Goal: Information Seeking & Learning: Learn about a topic

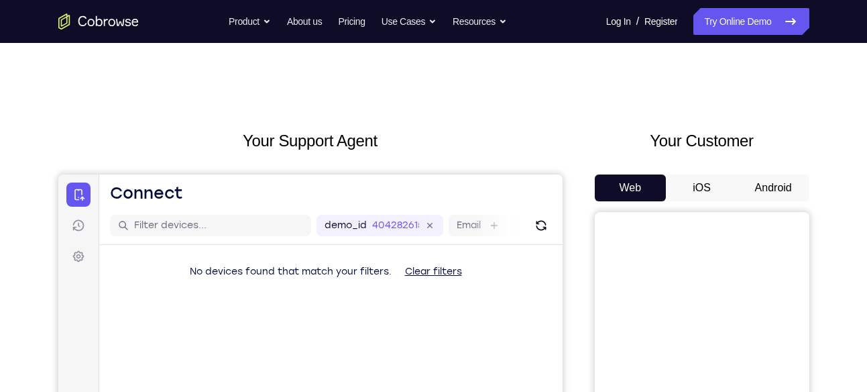
scroll to position [43, 0]
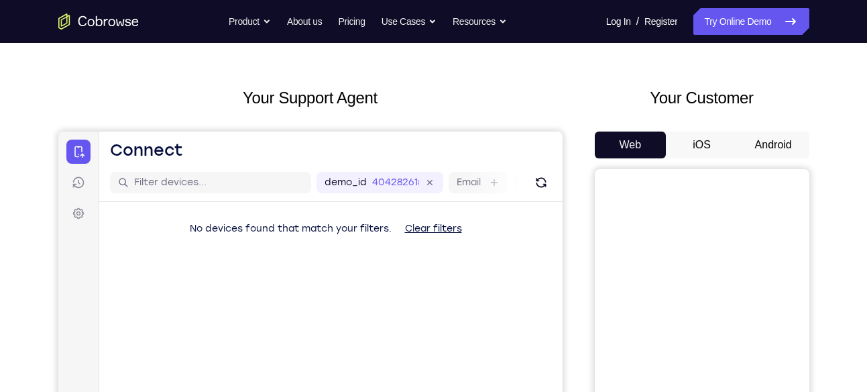
click at [783, 149] on button "Android" at bounding box center [774, 144] width 72 height 27
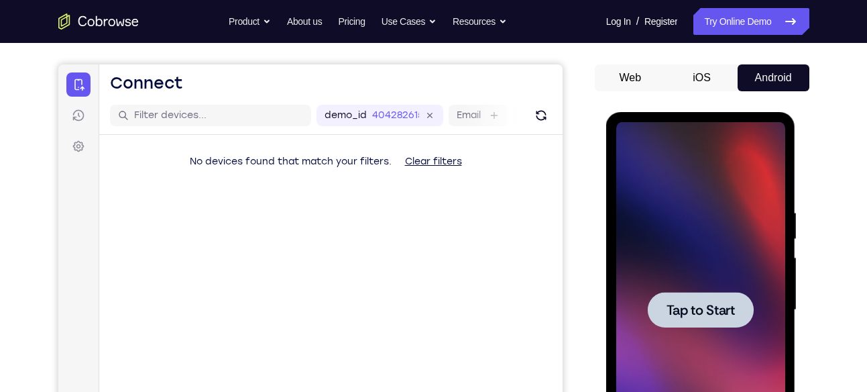
scroll to position [0, 0]
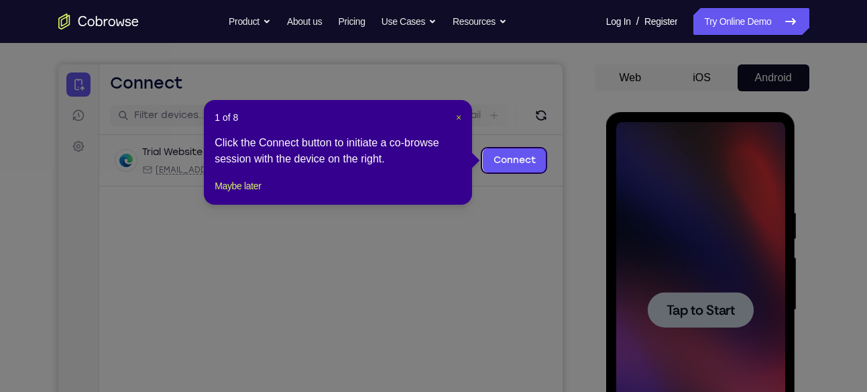
click at [461, 115] on span "×" at bounding box center [458, 117] width 5 height 11
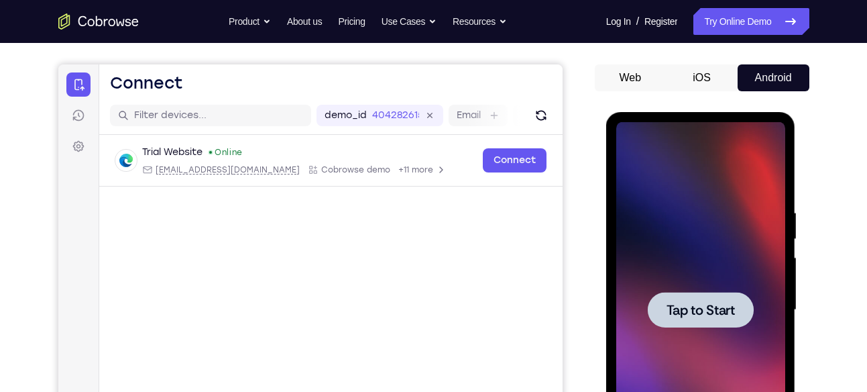
click at [718, 241] on div at bounding box center [700, 310] width 169 height 376
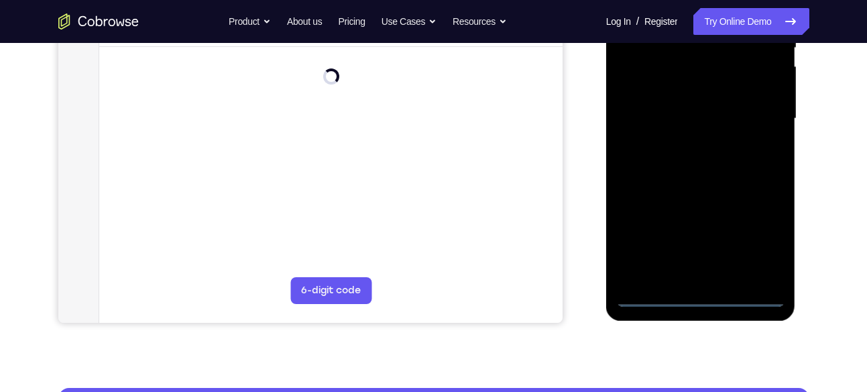
scroll to position [312, 0]
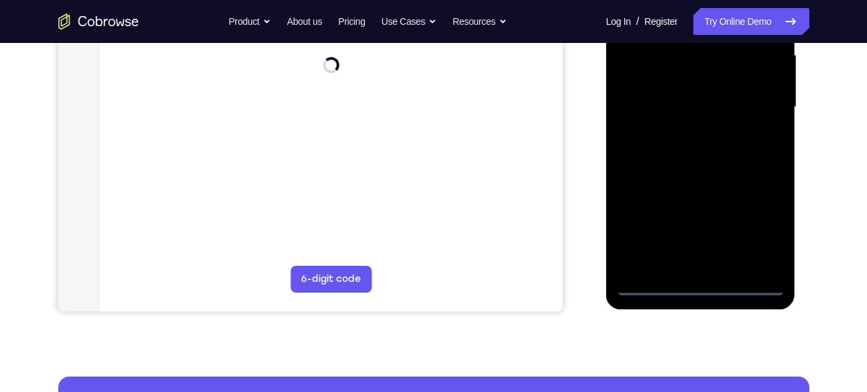
click at [703, 283] on div at bounding box center [700, 108] width 169 height 376
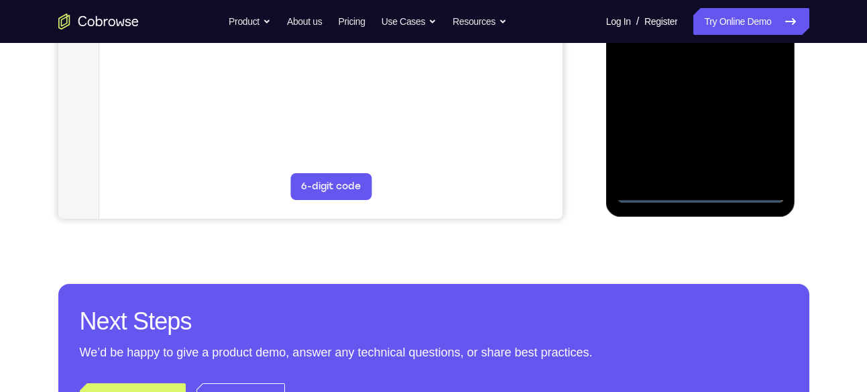
scroll to position [406, 0]
click at [697, 194] on div at bounding box center [700, 14] width 169 height 376
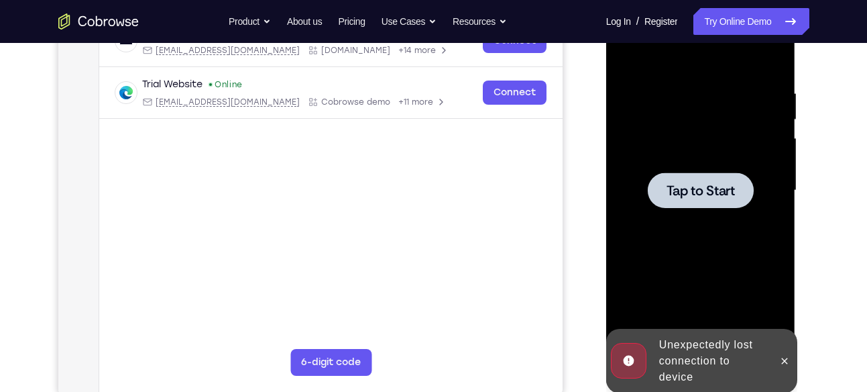
scroll to position [229, 0]
click at [702, 126] on div at bounding box center [700, 191] width 169 height 376
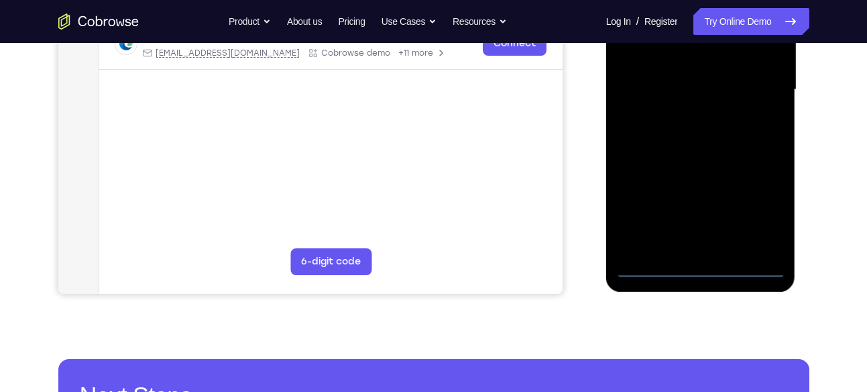
scroll to position [331, 0]
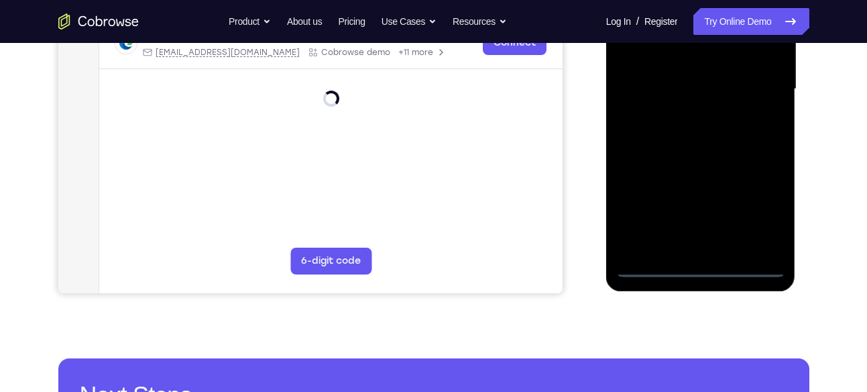
click at [706, 270] on div at bounding box center [700, 89] width 169 height 376
click at [750, 203] on div at bounding box center [700, 89] width 169 height 376
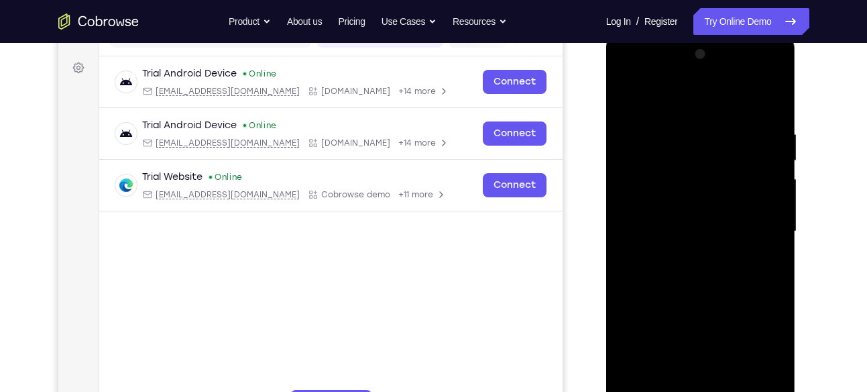
scroll to position [188, 0]
click at [725, 104] on div at bounding box center [700, 232] width 169 height 376
click at [756, 227] on div at bounding box center [700, 232] width 169 height 376
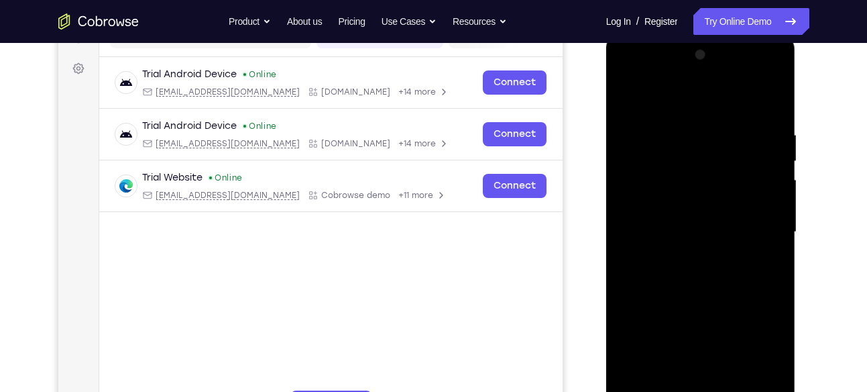
click at [765, 289] on div at bounding box center [700, 232] width 169 height 376
click at [683, 253] on div at bounding box center [700, 232] width 169 height 376
click at [682, 207] on div at bounding box center [700, 232] width 169 height 376
click at [679, 225] on div at bounding box center [700, 232] width 169 height 376
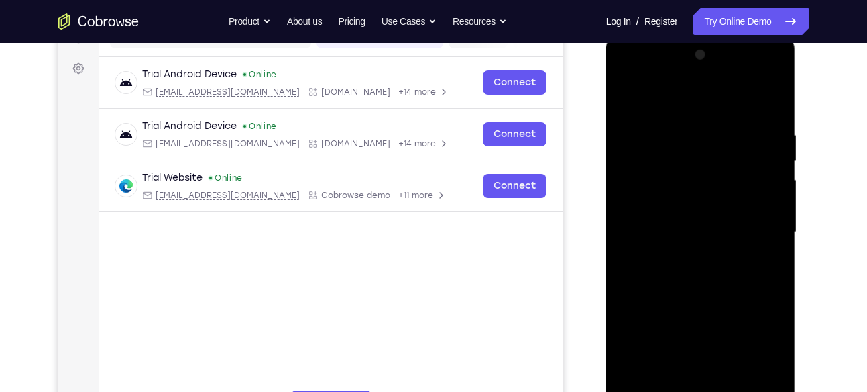
click at [671, 278] on div at bounding box center [700, 232] width 169 height 376
click at [689, 267] on div at bounding box center [700, 232] width 169 height 376
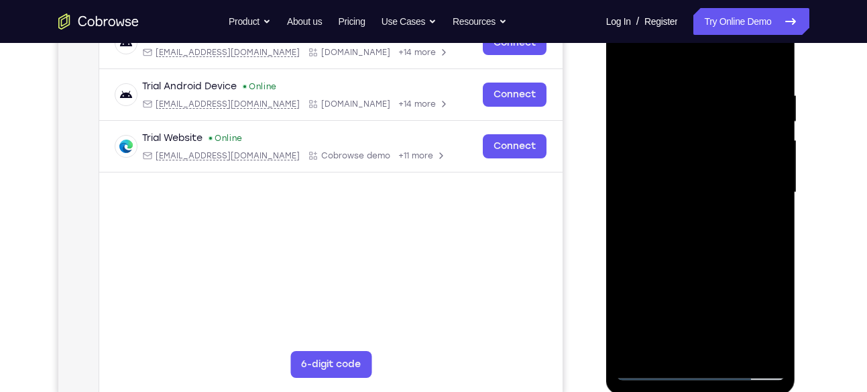
scroll to position [228, 0]
click at [727, 252] on div at bounding box center [700, 192] width 169 height 376
click at [774, 347] on div at bounding box center [700, 192] width 169 height 376
drag, startPoint x: 726, startPoint y: 285, endPoint x: 728, endPoint y: 176, distance: 109.3
drag, startPoint x: 728, startPoint y: 176, endPoint x: 757, endPoint y: 138, distance: 47.8
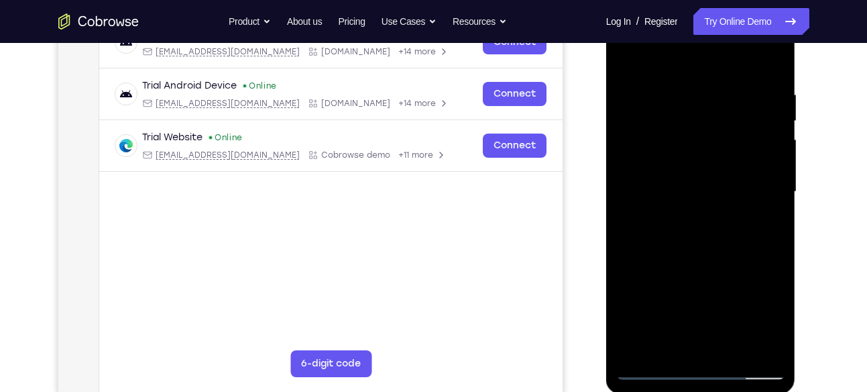
click at [757, 138] on div at bounding box center [700, 192] width 169 height 376
click at [627, 270] on div at bounding box center [700, 192] width 169 height 376
click at [644, 267] on div at bounding box center [700, 192] width 169 height 376
click at [653, 303] on div at bounding box center [700, 192] width 169 height 376
click at [663, 342] on div at bounding box center [700, 192] width 169 height 376
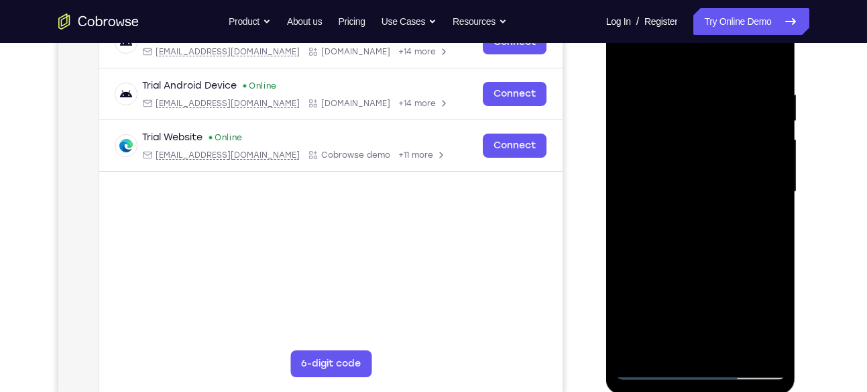
click at [685, 242] on div at bounding box center [700, 192] width 169 height 376
click at [699, 214] on div at bounding box center [700, 192] width 169 height 376
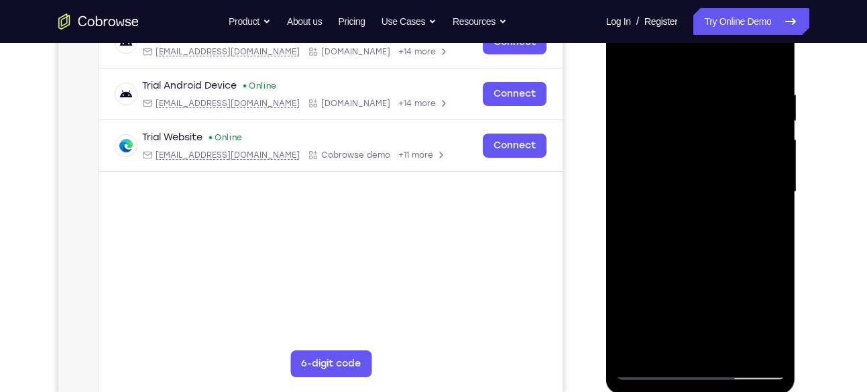
click at [699, 214] on div at bounding box center [700, 192] width 169 height 376
click at [775, 229] on div at bounding box center [700, 192] width 169 height 376
click at [660, 366] on div at bounding box center [700, 192] width 169 height 376
click at [770, 301] on div at bounding box center [700, 192] width 169 height 376
click at [729, 235] on div at bounding box center [700, 192] width 169 height 376
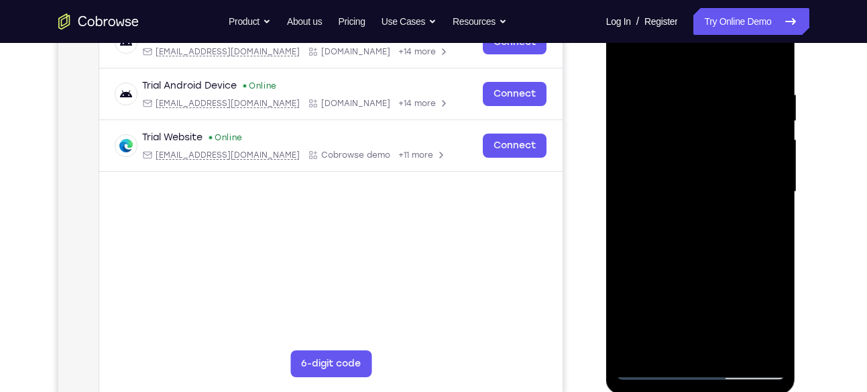
click at [723, 255] on div at bounding box center [700, 192] width 169 height 376
click at [723, 264] on div at bounding box center [700, 192] width 169 height 376
drag, startPoint x: 723, startPoint y: 264, endPoint x: 784, endPoint y: 239, distance: 66.1
click at [784, 239] on div at bounding box center [700, 192] width 169 height 376
click at [629, 62] on div at bounding box center [700, 192] width 169 height 376
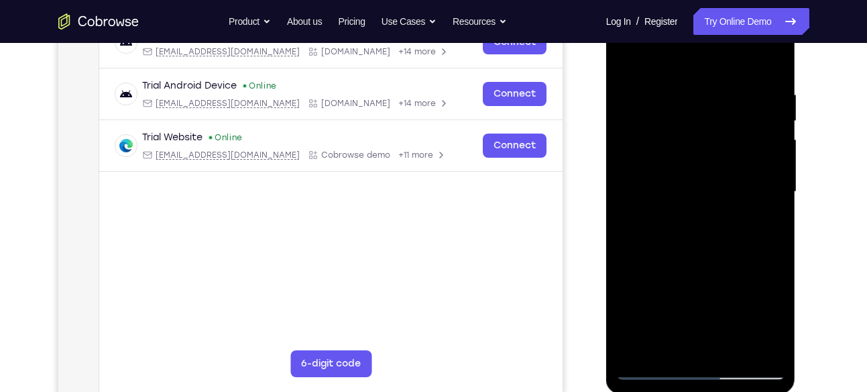
click at [763, 147] on div at bounding box center [700, 192] width 169 height 376
drag, startPoint x: 728, startPoint y: 104, endPoint x: 712, endPoint y: 361, distance: 258.0
click at [712, 361] on div at bounding box center [700, 192] width 169 height 376
click at [716, 87] on div at bounding box center [700, 192] width 169 height 376
click at [629, 54] on div at bounding box center [700, 192] width 169 height 376
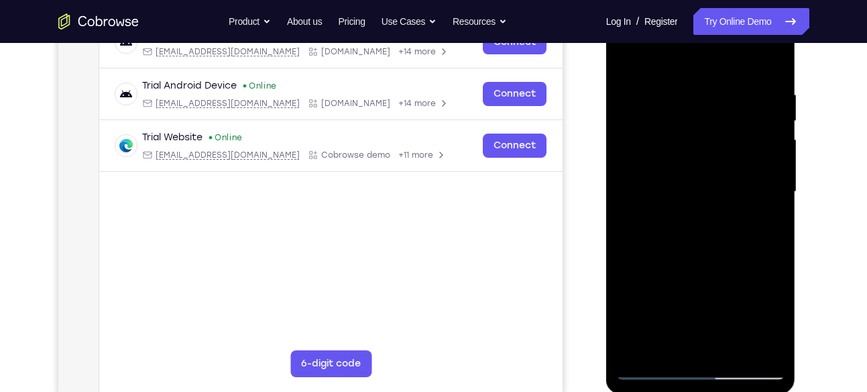
click at [629, 54] on div at bounding box center [700, 192] width 169 height 376
click at [685, 77] on div at bounding box center [700, 192] width 169 height 376
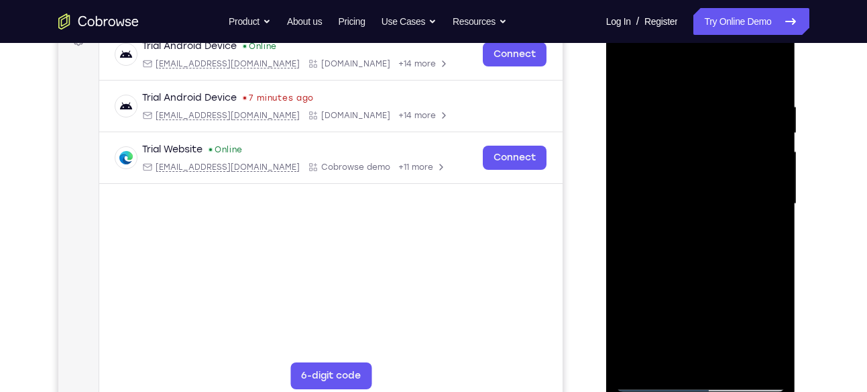
scroll to position [215, 0]
click at [766, 194] on div at bounding box center [700, 205] width 169 height 376
click at [769, 78] on div at bounding box center [700, 205] width 169 height 376
click at [772, 74] on div at bounding box center [700, 205] width 169 height 376
click at [671, 365] on div at bounding box center [700, 205] width 169 height 376
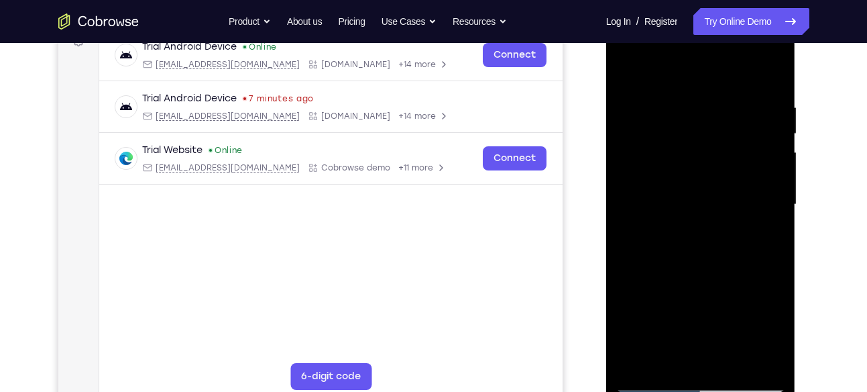
click at [722, 71] on div at bounding box center [700, 205] width 169 height 376
drag, startPoint x: 720, startPoint y: 127, endPoint x: 693, endPoint y: 206, distance: 83.5
click at [693, 206] on div at bounding box center [700, 205] width 169 height 376
click at [644, 68] on div at bounding box center [700, 205] width 169 height 376
click at [655, 144] on div at bounding box center [700, 205] width 169 height 376
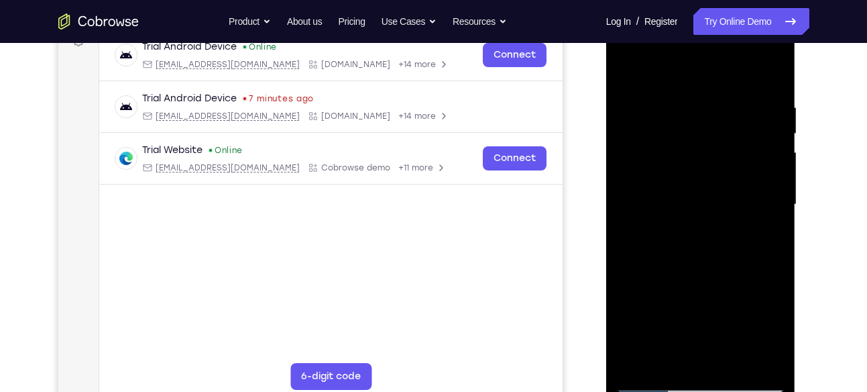
click at [681, 93] on div at bounding box center [700, 205] width 169 height 376
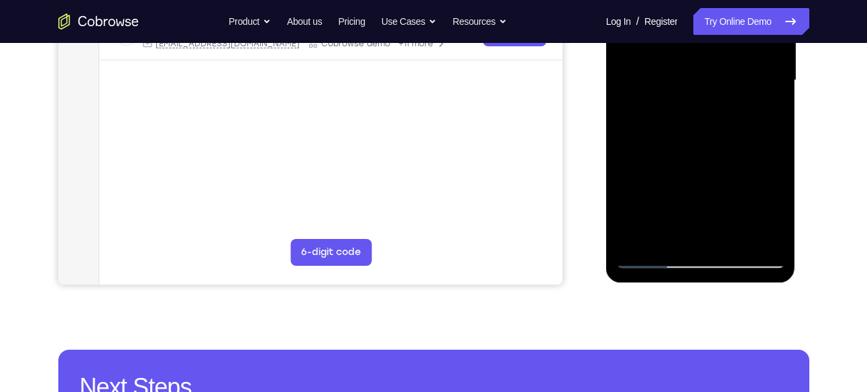
scroll to position [340, 0]
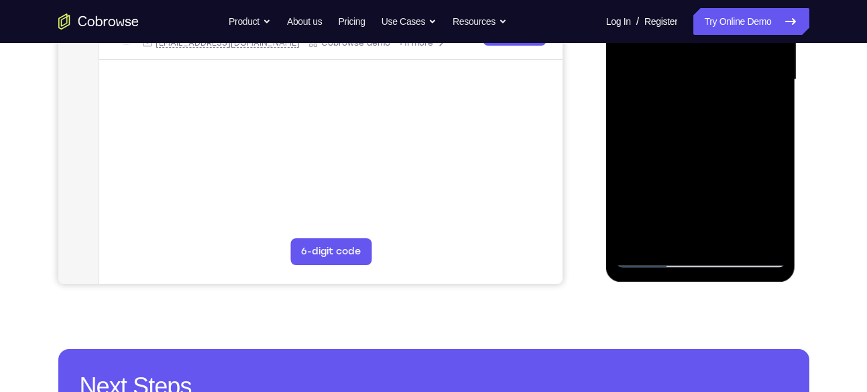
click at [694, 170] on div at bounding box center [700, 80] width 169 height 376
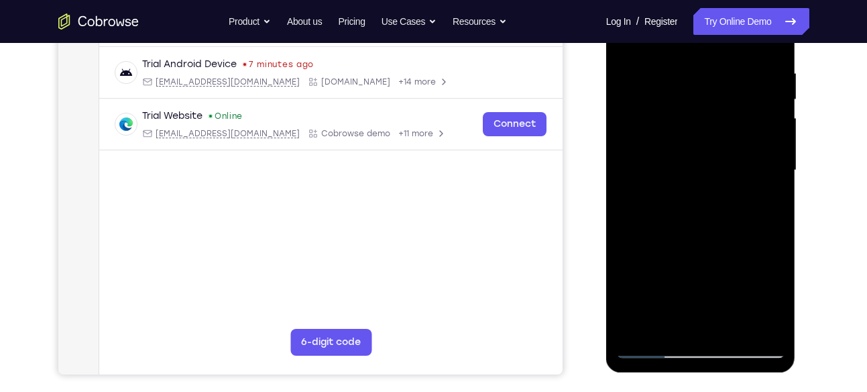
scroll to position [240, 0]
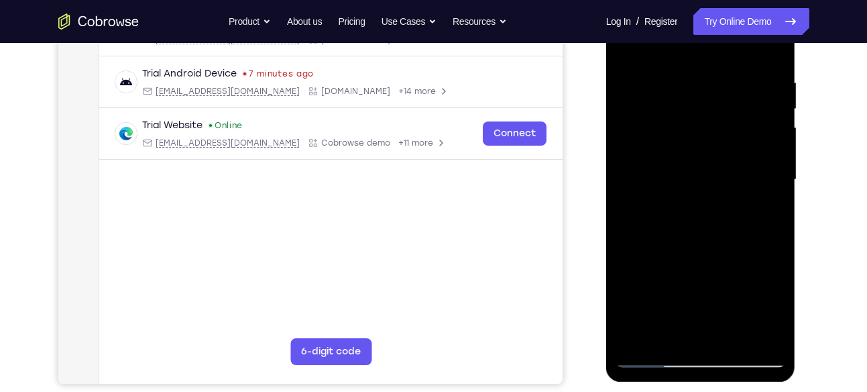
click at [716, 92] on div at bounding box center [700, 180] width 169 height 376
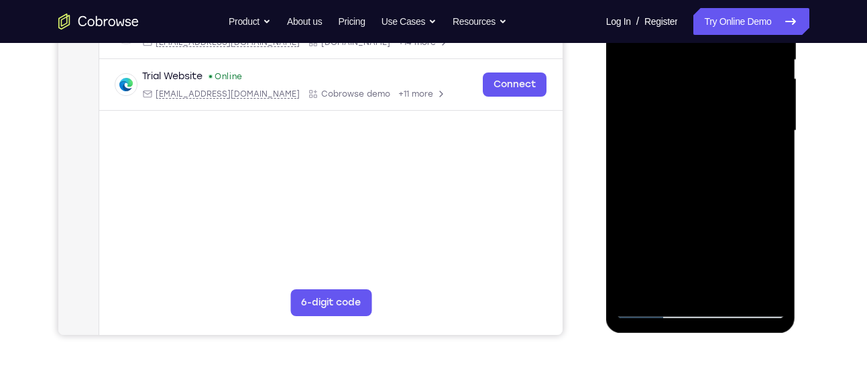
scroll to position [339, 0]
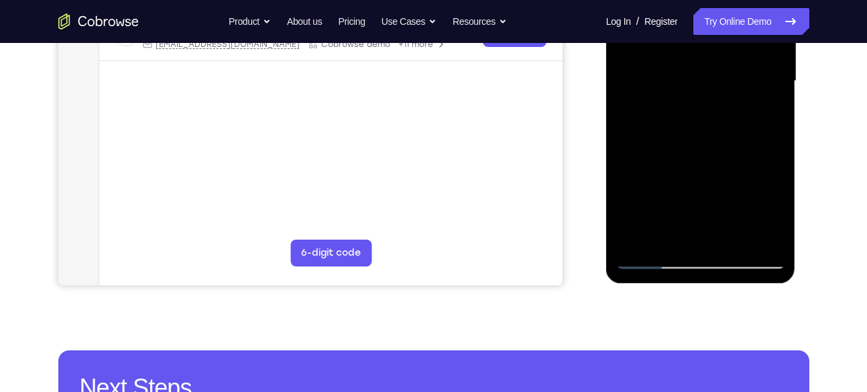
click at [778, 178] on div at bounding box center [700, 81] width 169 height 376
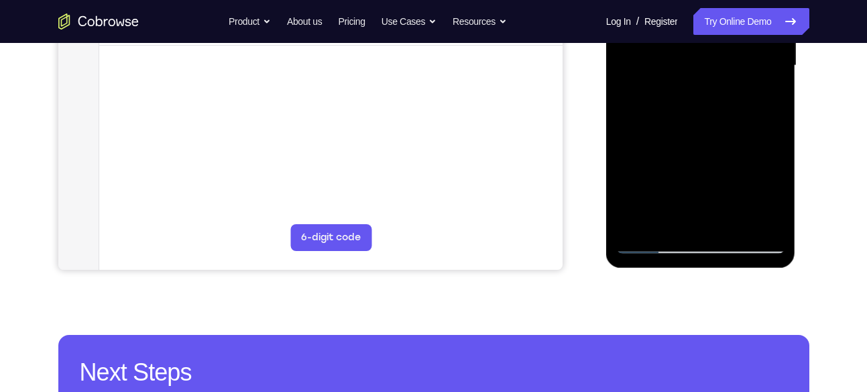
scroll to position [355, 0]
click at [777, 162] on div at bounding box center [700, 65] width 169 height 376
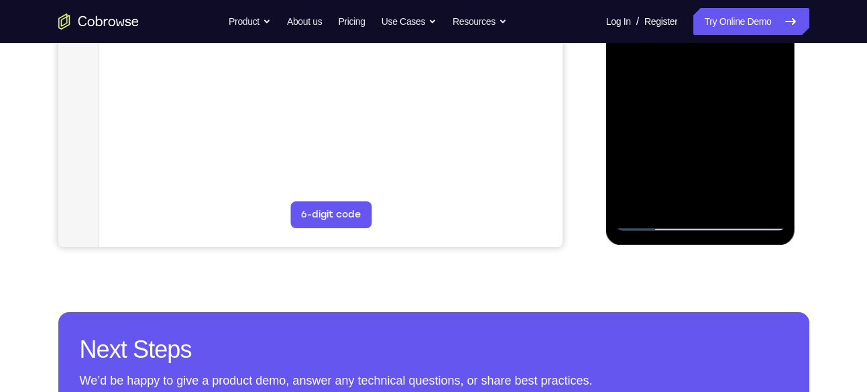
scroll to position [380, 0]
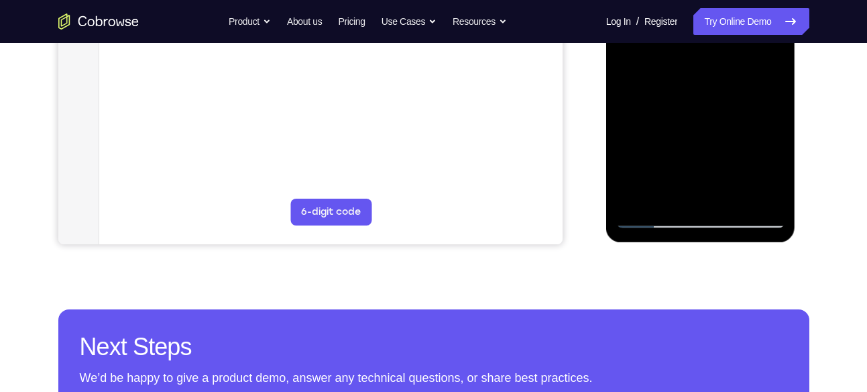
click at [632, 194] on div at bounding box center [700, 40] width 169 height 376
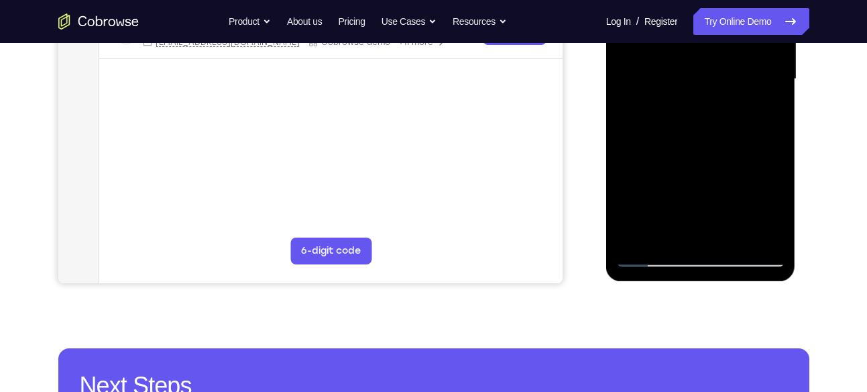
click at [777, 142] on div at bounding box center [700, 79] width 169 height 376
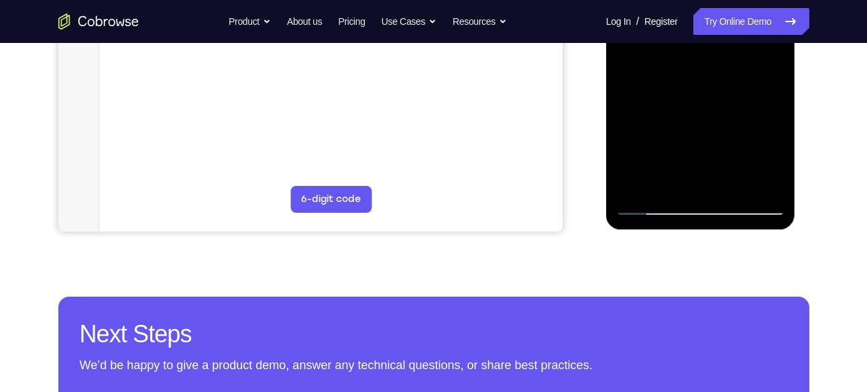
scroll to position [393, 0]
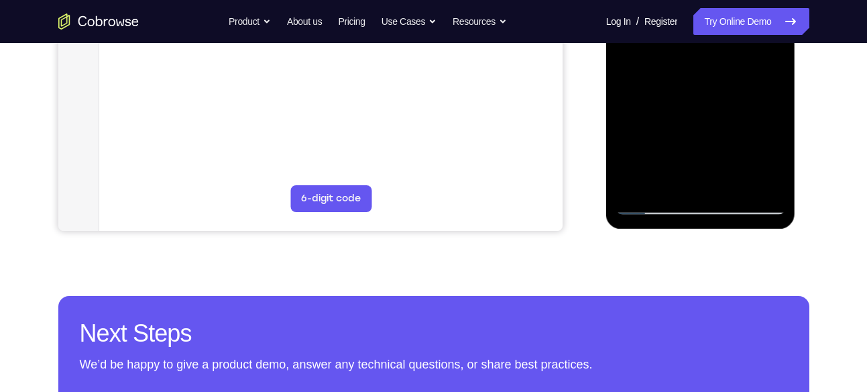
click at [775, 89] on div at bounding box center [700, 27] width 169 height 376
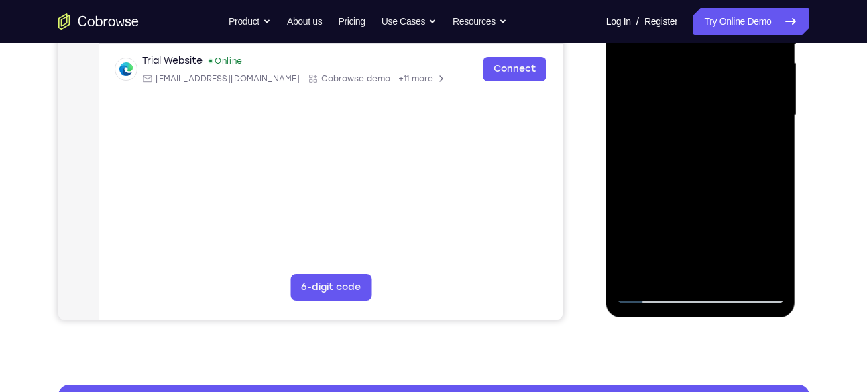
scroll to position [319, 0]
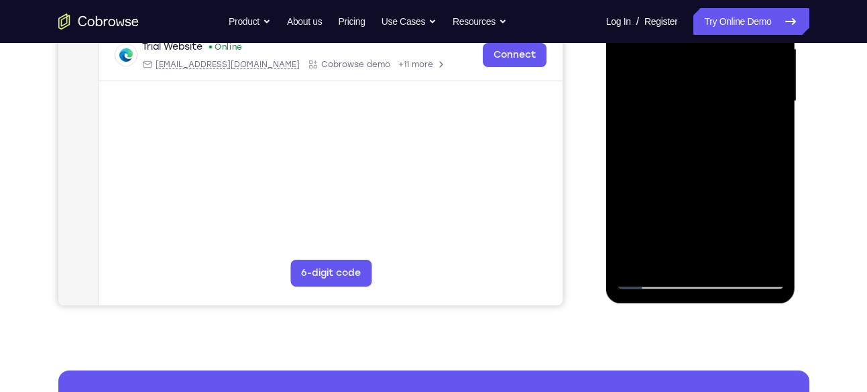
drag, startPoint x: 739, startPoint y: 176, endPoint x: 744, endPoint y: 160, distance: 17.0
click at [744, 163] on div at bounding box center [700, 101] width 169 height 376
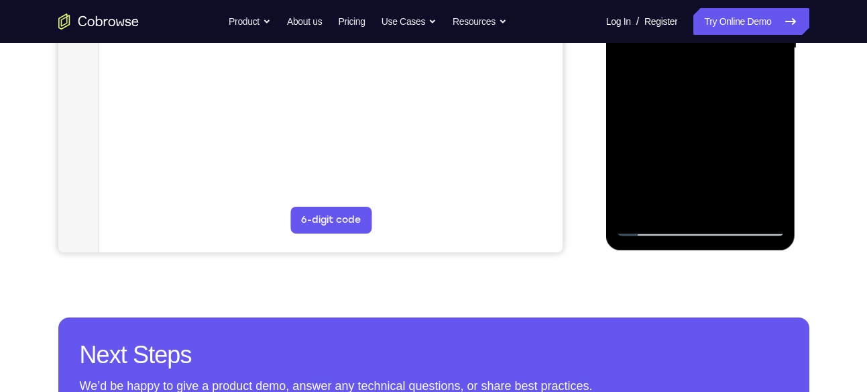
scroll to position [372, 0]
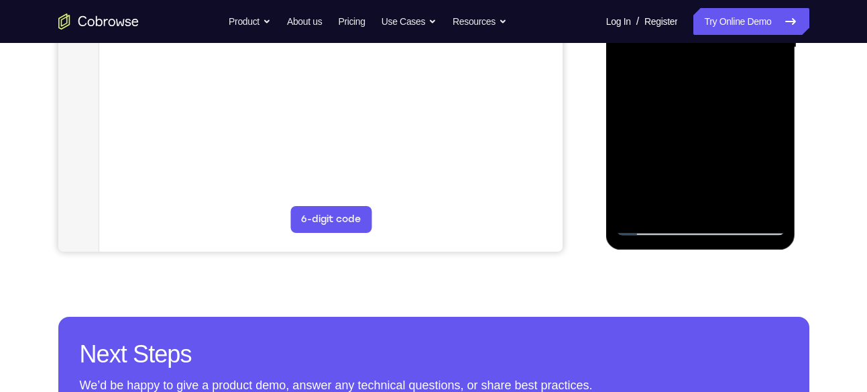
click at [636, 202] on div at bounding box center [700, 48] width 169 height 376
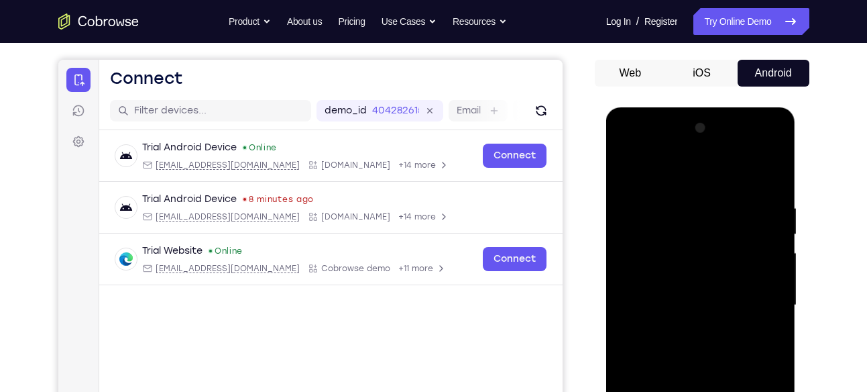
scroll to position [109, 0]
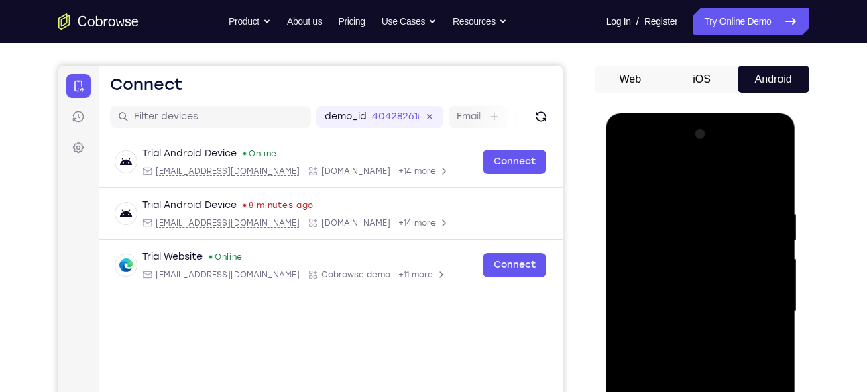
drag, startPoint x: 681, startPoint y: 225, endPoint x: 683, endPoint y: 318, distance: 92.5
click at [683, 318] on div at bounding box center [700, 311] width 169 height 376
click at [770, 174] on div at bounding box center [700, 311] width 169 height 376
click at [772, 176] on div at bounding box center [700, 311] width 169 height 376
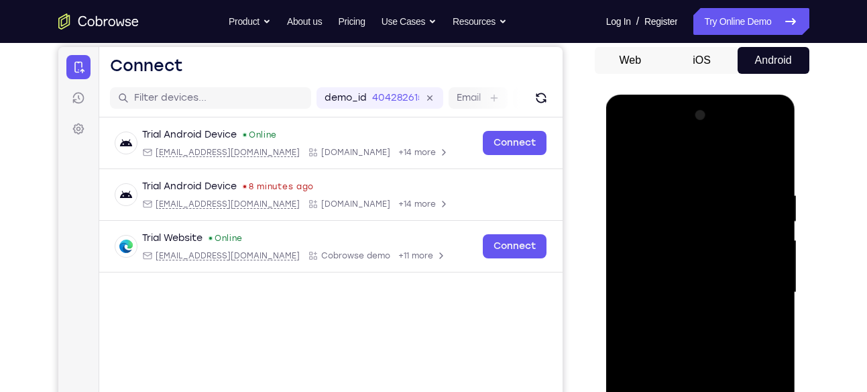
scroll to position [129, 0]
